Goal: Navigation & Orientation: Find specific page/section

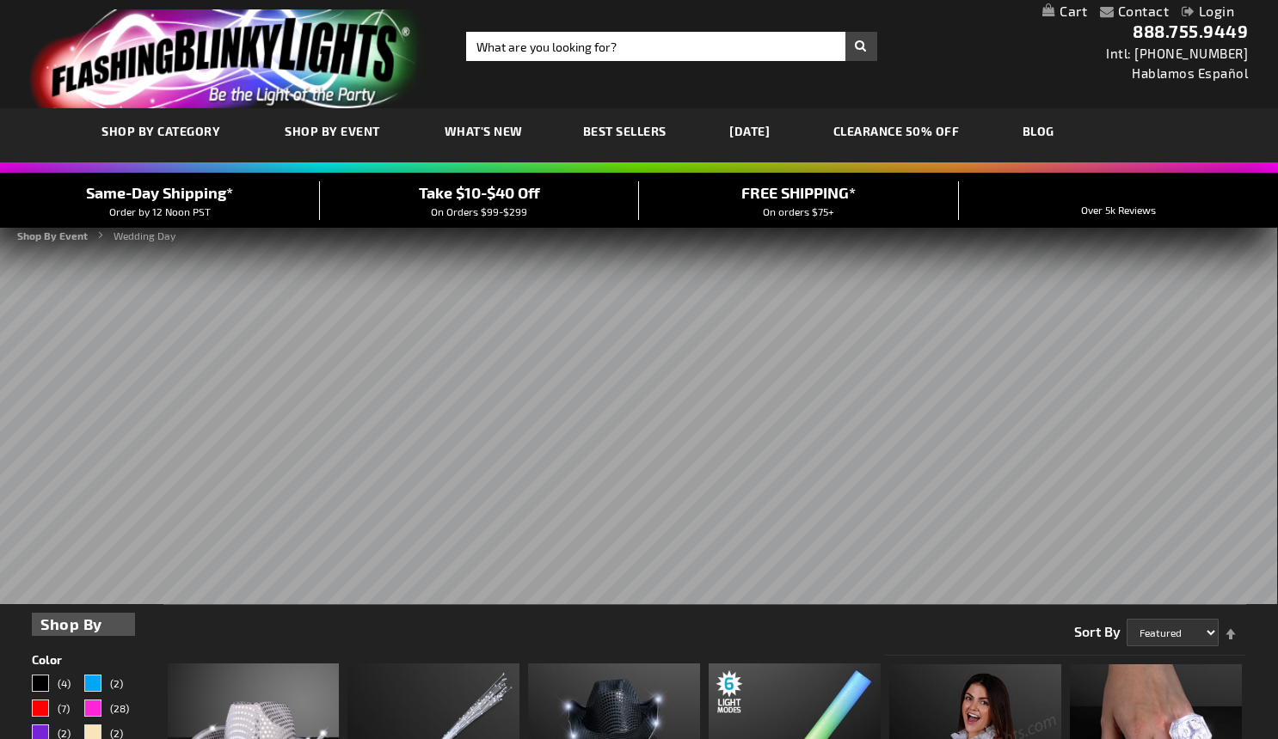
click at [911, 135] on div "Close dialog Get 10% Off Subscribe and save [DATE] Unlock Offer Submit" at bounding box center [639, 369] width 1278 height 739
click at [911, 136] on link "CLEARANCE 50% OFF" at bounding box center [896, 131] width 152 height 58
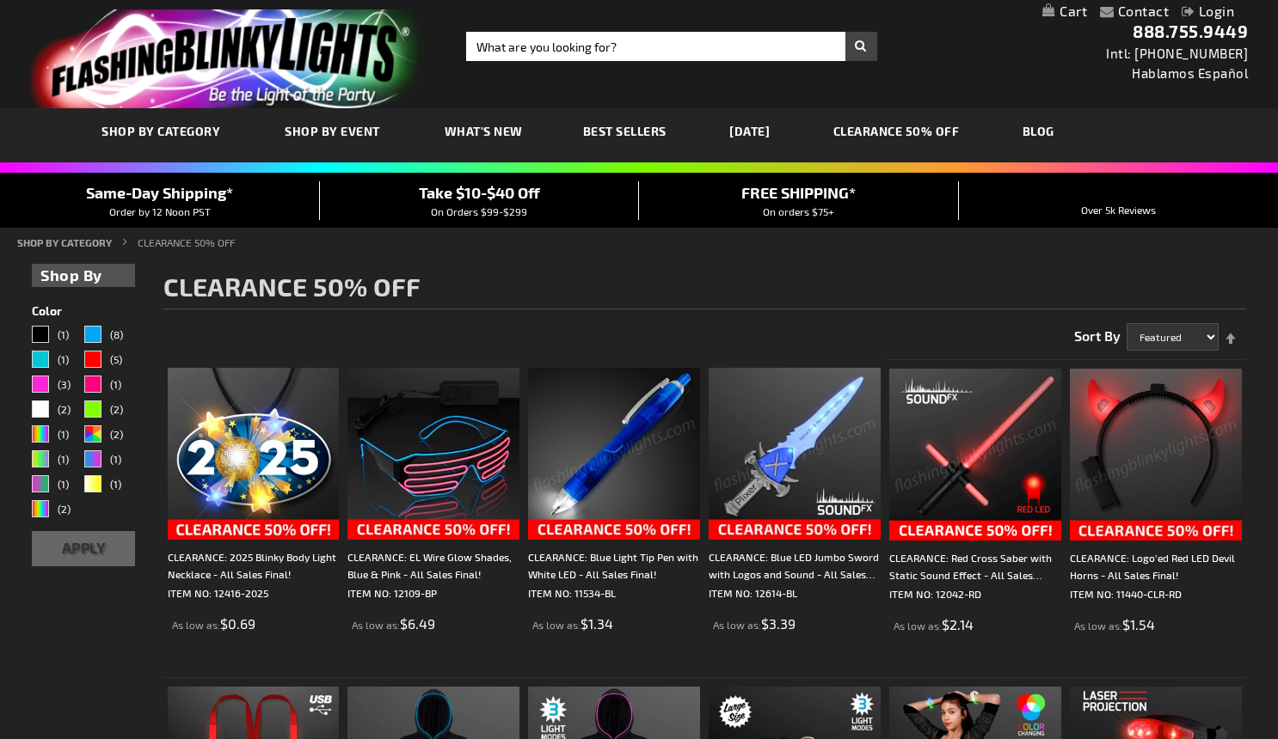
click at [618, 131] on span "Best Sellers" at bounding box center [624, 131] width 83 height 15
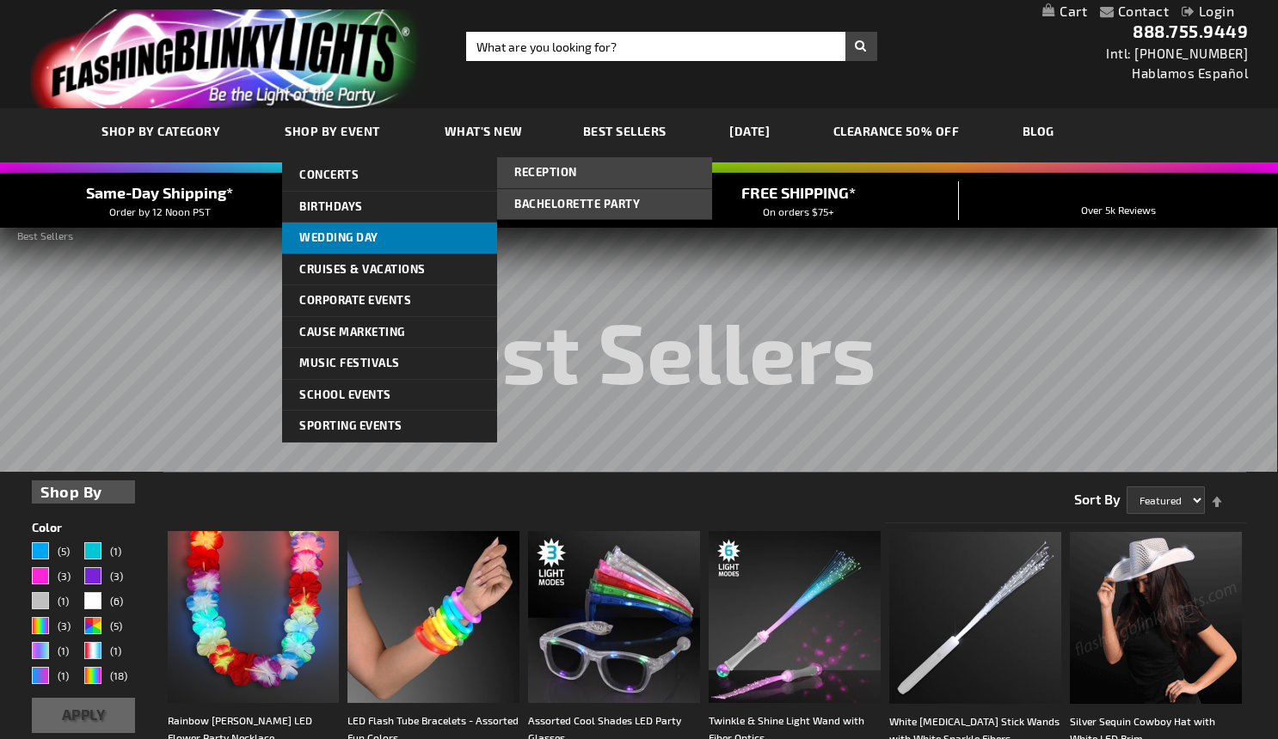
click at [366, 236] on span "Wedding Day" at bounding box center [338, 237] width 79 height 14
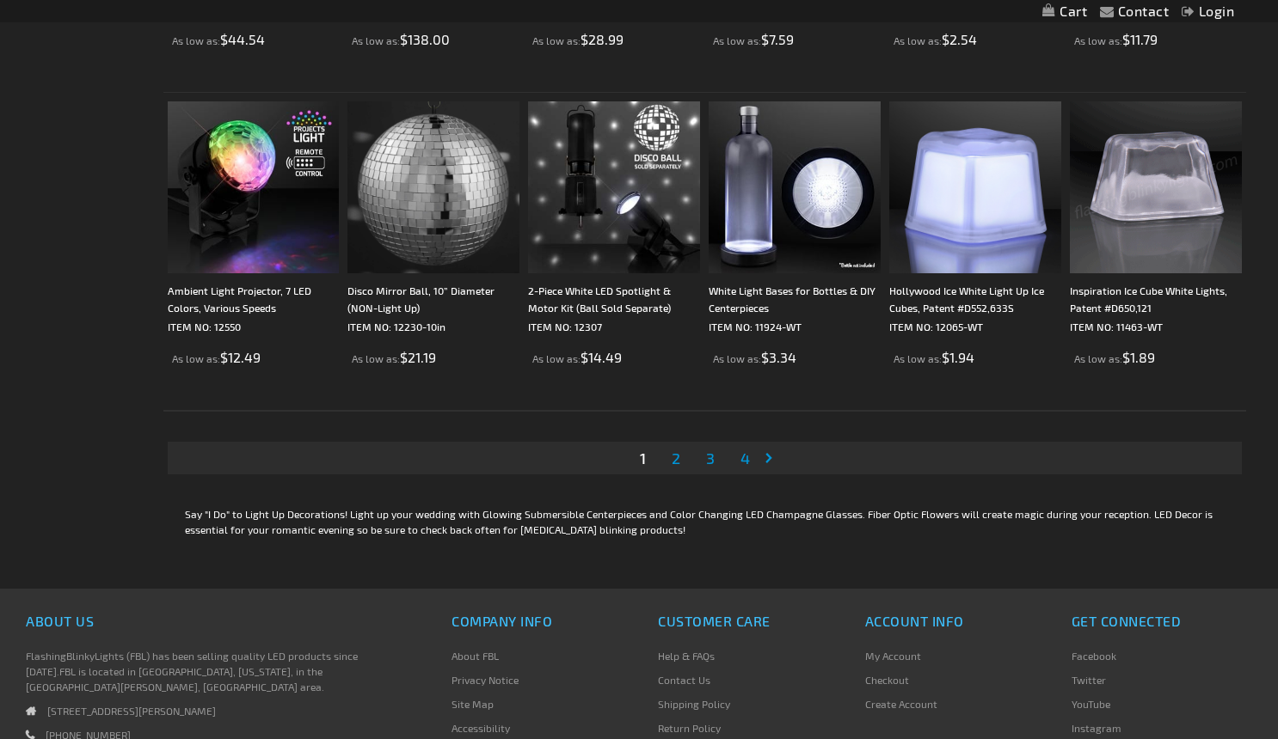
scroll to position [3461, 0]
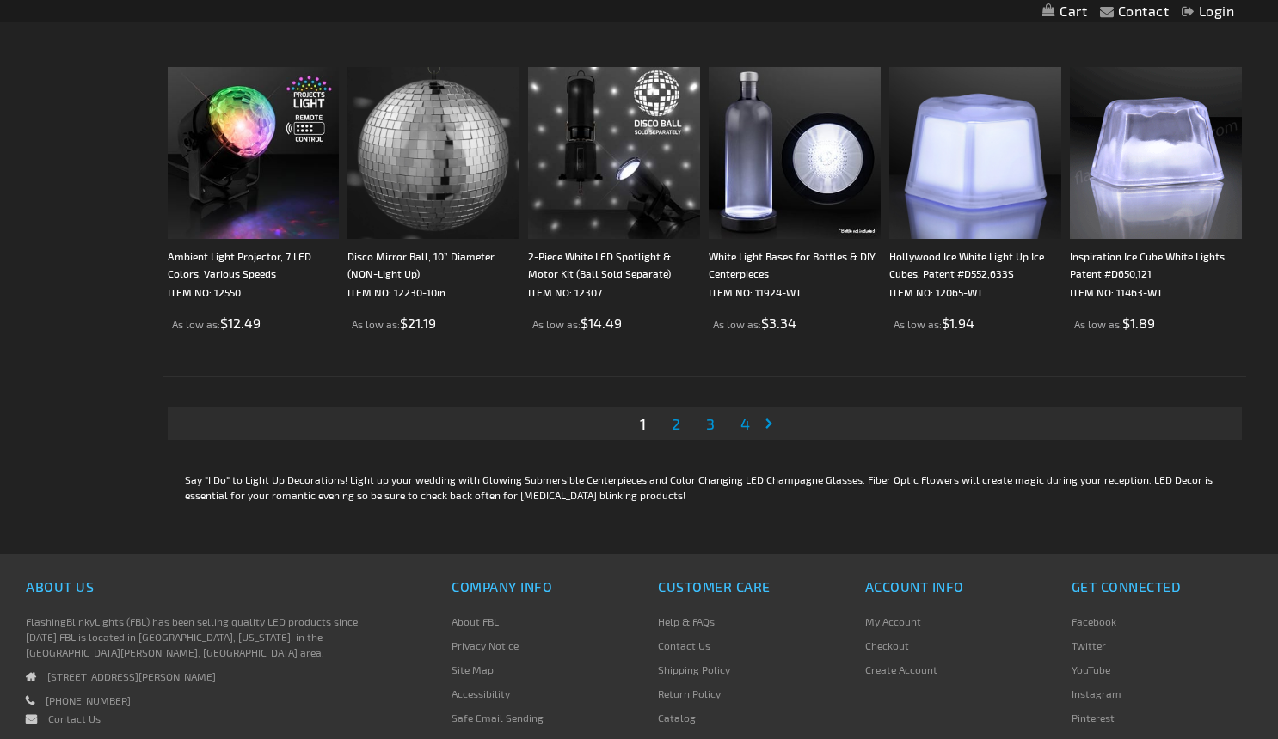
click at [676, 429] on span "2" at bounding box center [676, 423] width 9 height 19
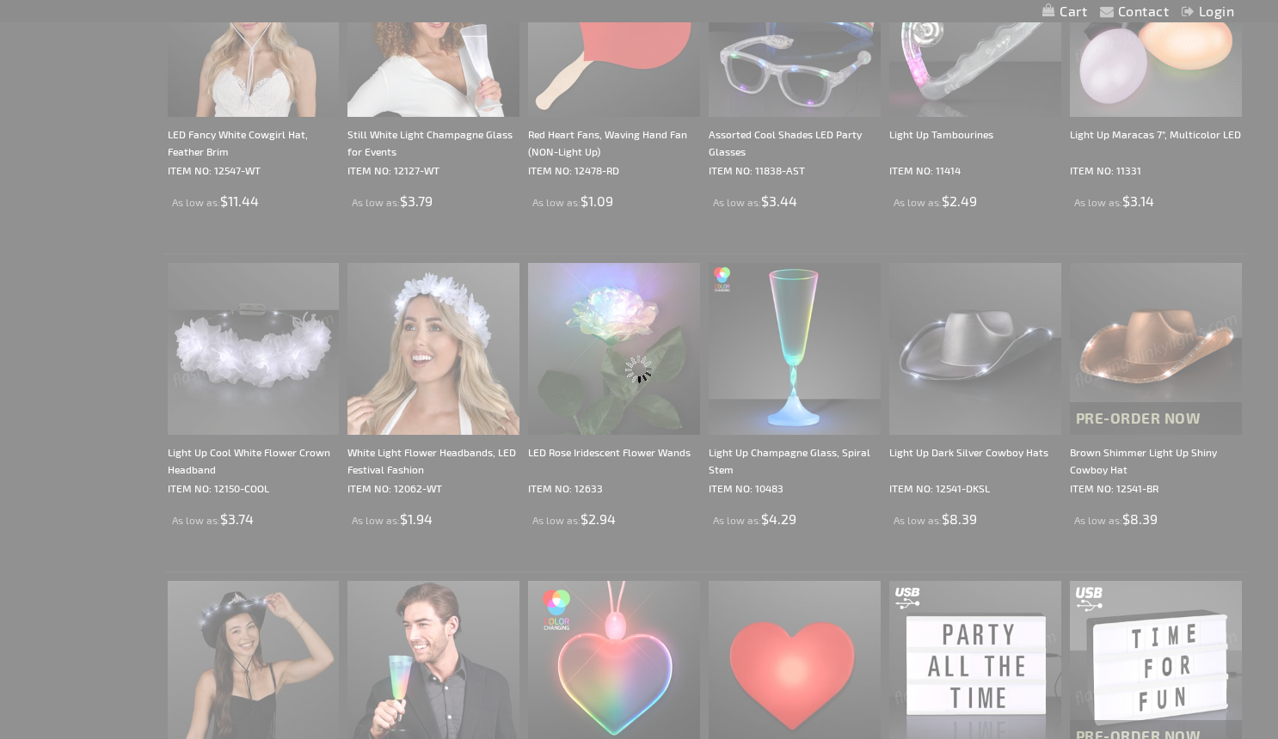
scroll to position [0, 0]
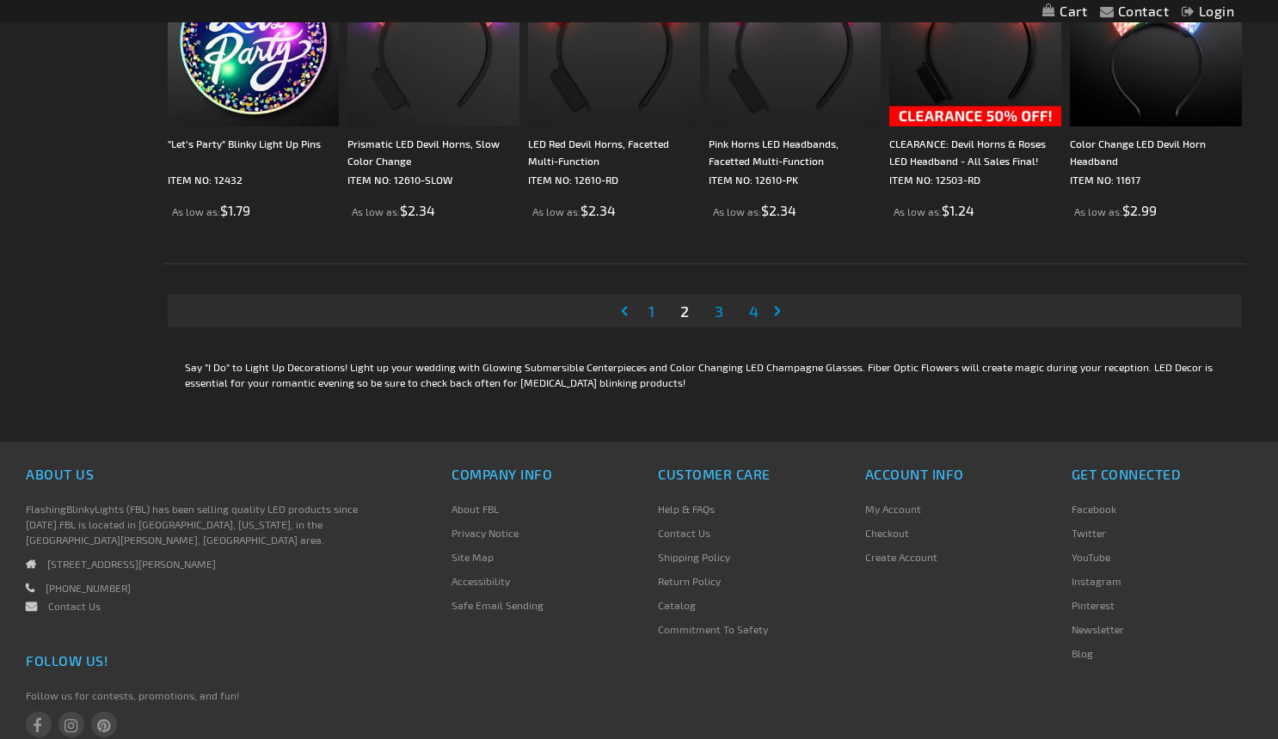
scroll to position [3576, 0]
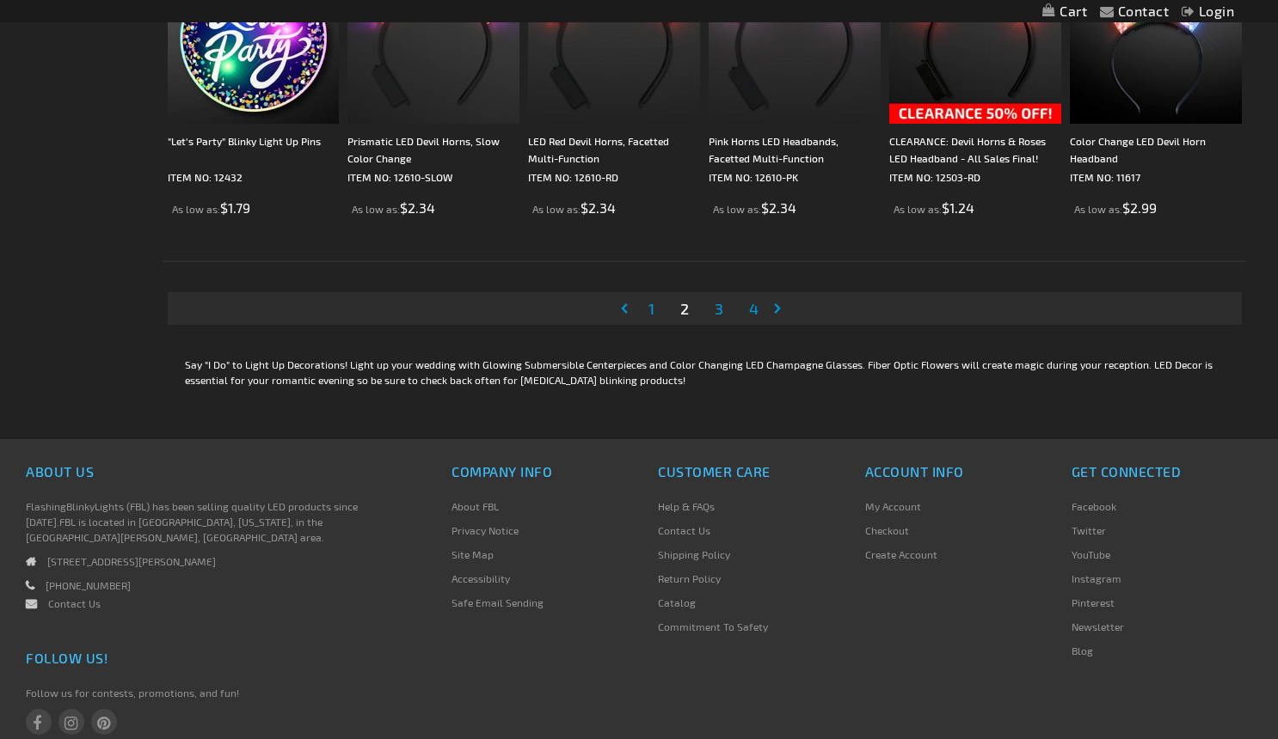
click at [720, 313] on span "3" at bounding box center [719, 308] width 9 height 19
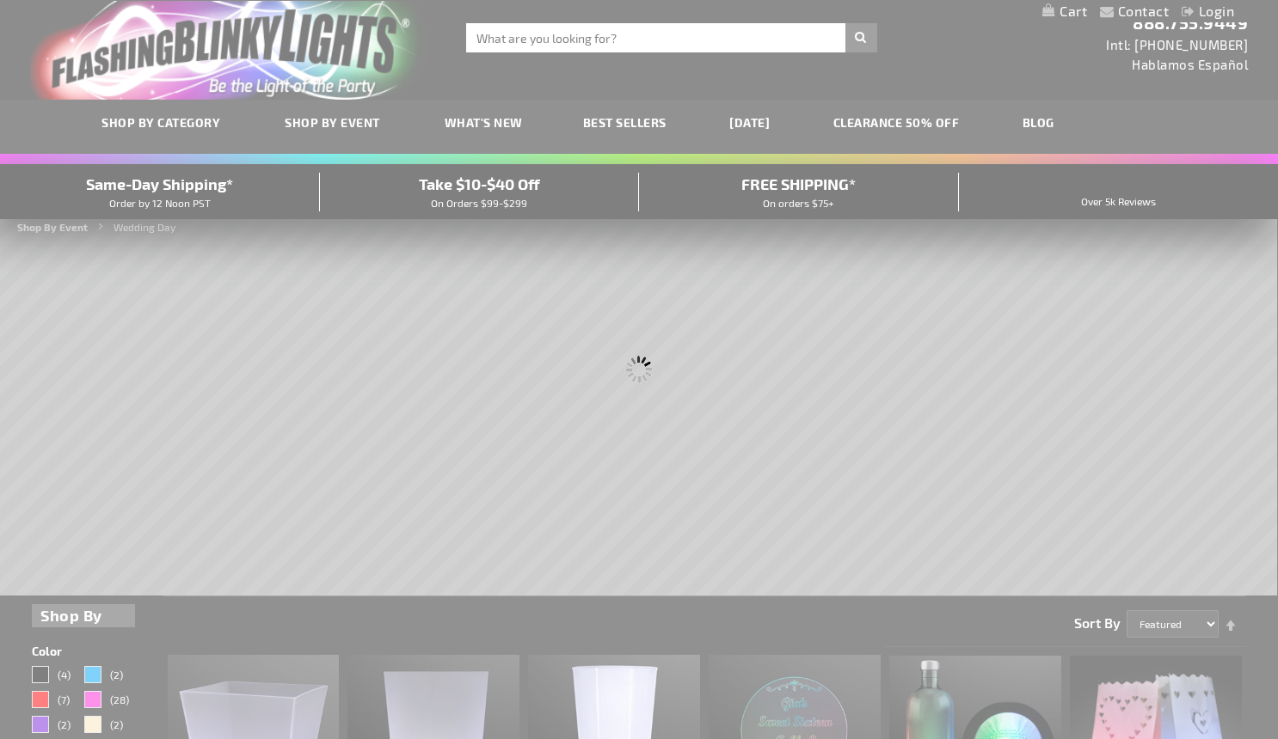
scroll to position [0, 0]
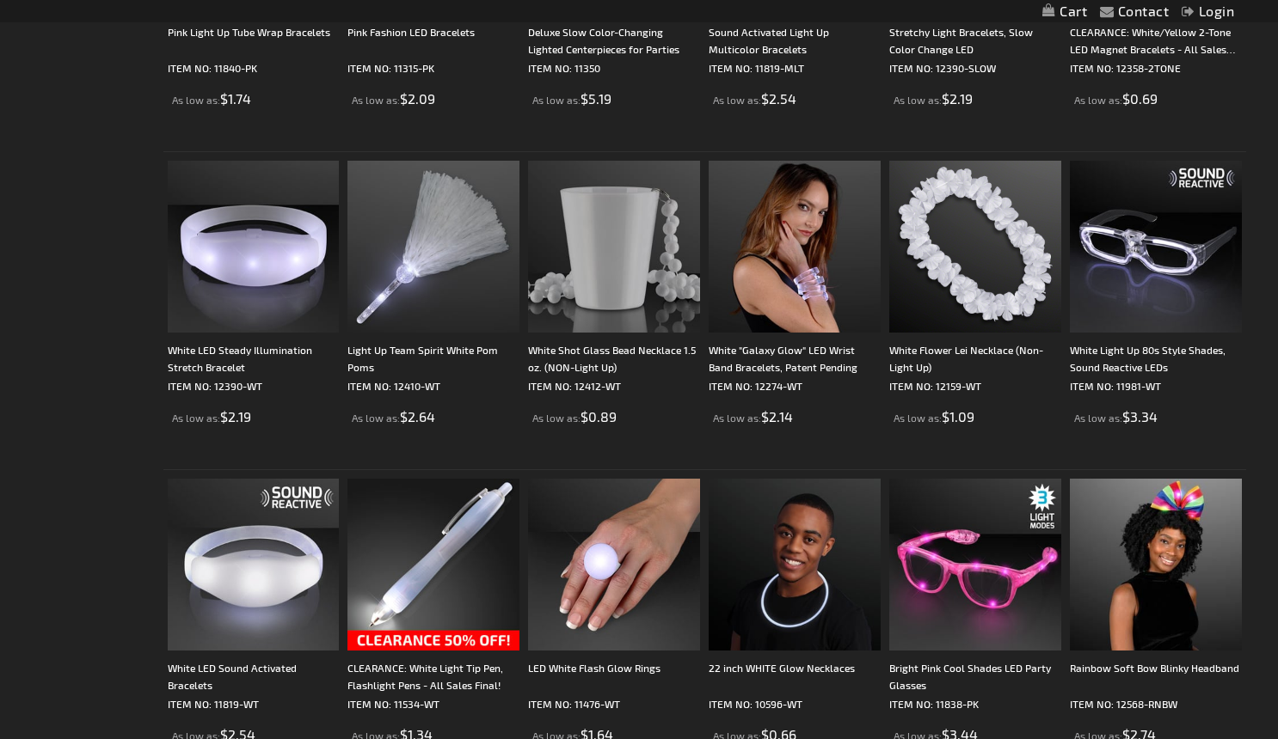
scroll to position [2775, 0]
